Goal: Navigation & Orientation: Find specific page/section

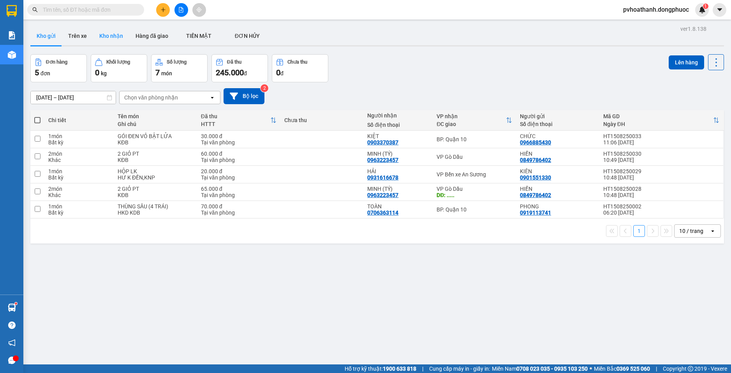
click at [108, 39] on button "Kho nhận" at bounding box center [111, 35] width 36 height 19
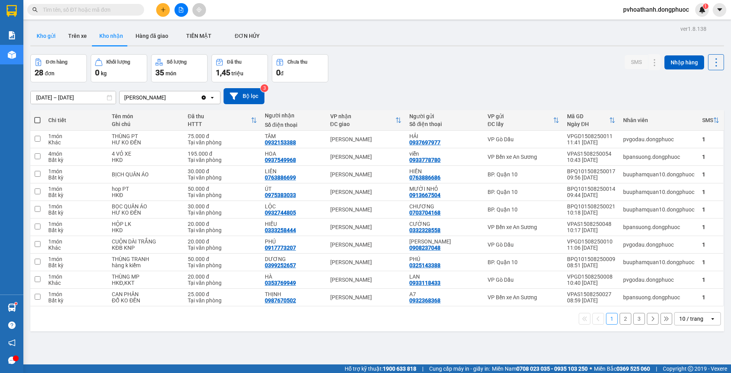
click at [52, 41] on button "Kho gửi" at bounding box center [46, 35] width 32 height 19
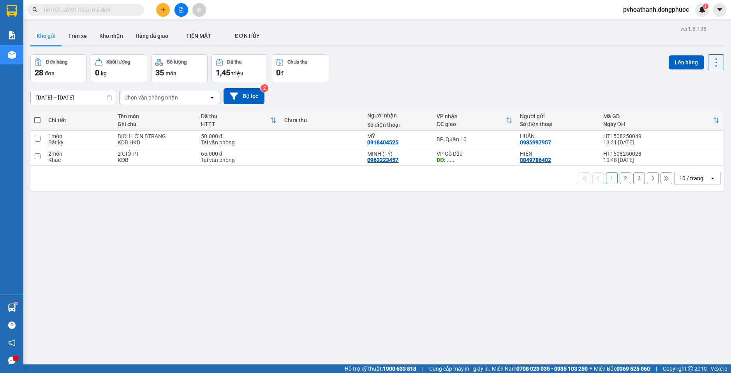
click at [426, 70] on div "Đơn hàng 28 đơn Khối lượng 0 kg Số lượng 35 món Đã thu 1,45 triệu Chưa thu 0 đ …" at bounding box center [377, 68] width 694 height 28
click at [113, 40] on button "Kho nhận" at bounding box center [111, 35] width 36 height 19
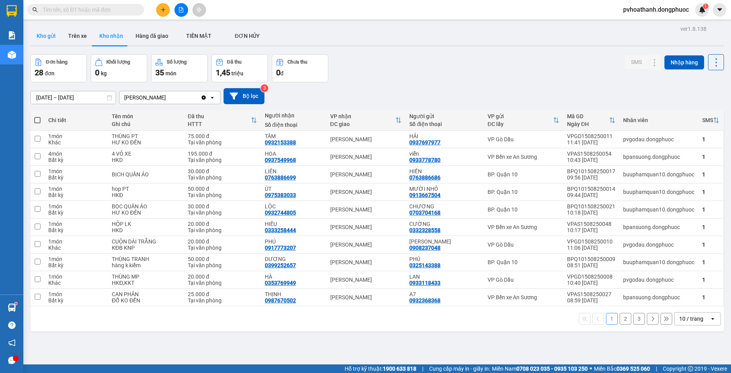
click at [57, 38] on button "Kho gửi" at bounding box center [46, 35] width 32 height 19
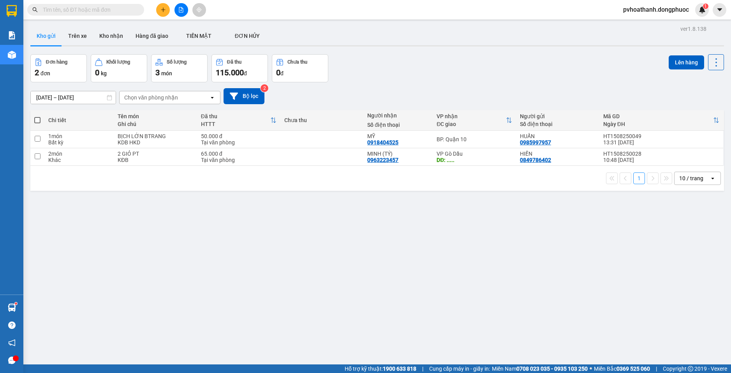
click at [466, 90] on div "[DATE] – [DATE] Press the down arrow key to interact with the calendar and sele…" at bounding box center [377, 96] width 694 height 16
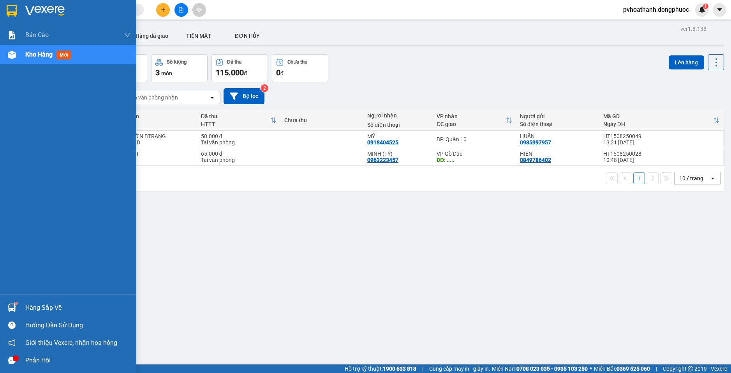
click at [31, 313] on div "Hàng sắp về" at bounding box center [77, 308] width 105 height 12
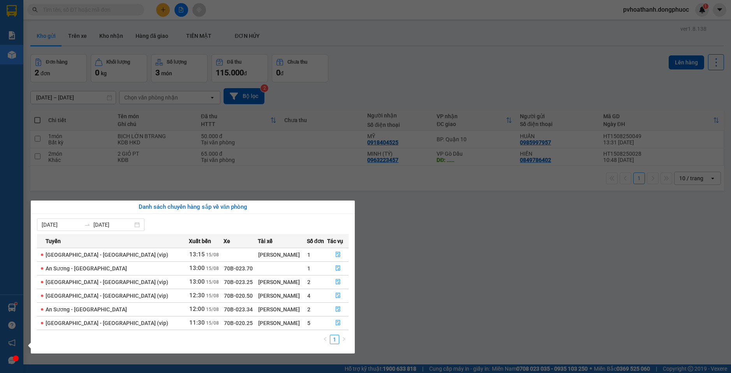
click at [450, 262] on section "Kết quả tìm kiếm ( 0 ) Bộ lọc No Data pvhoathanh.dongphuoc 1 Báo cáo Mẫu 1: Báo…" at bounding box center [365, 186] width 731 height 373
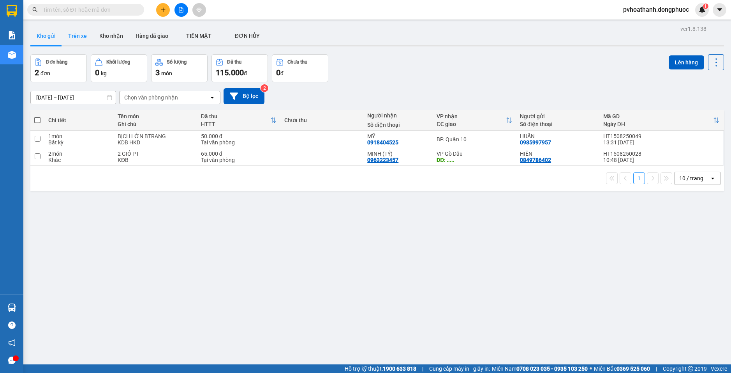
click at [88, 39] on button "Trên xe" at bounding box center [77, 35] width 31 height 19
